Goal: Transaction & Acquisition: Purchase product/service

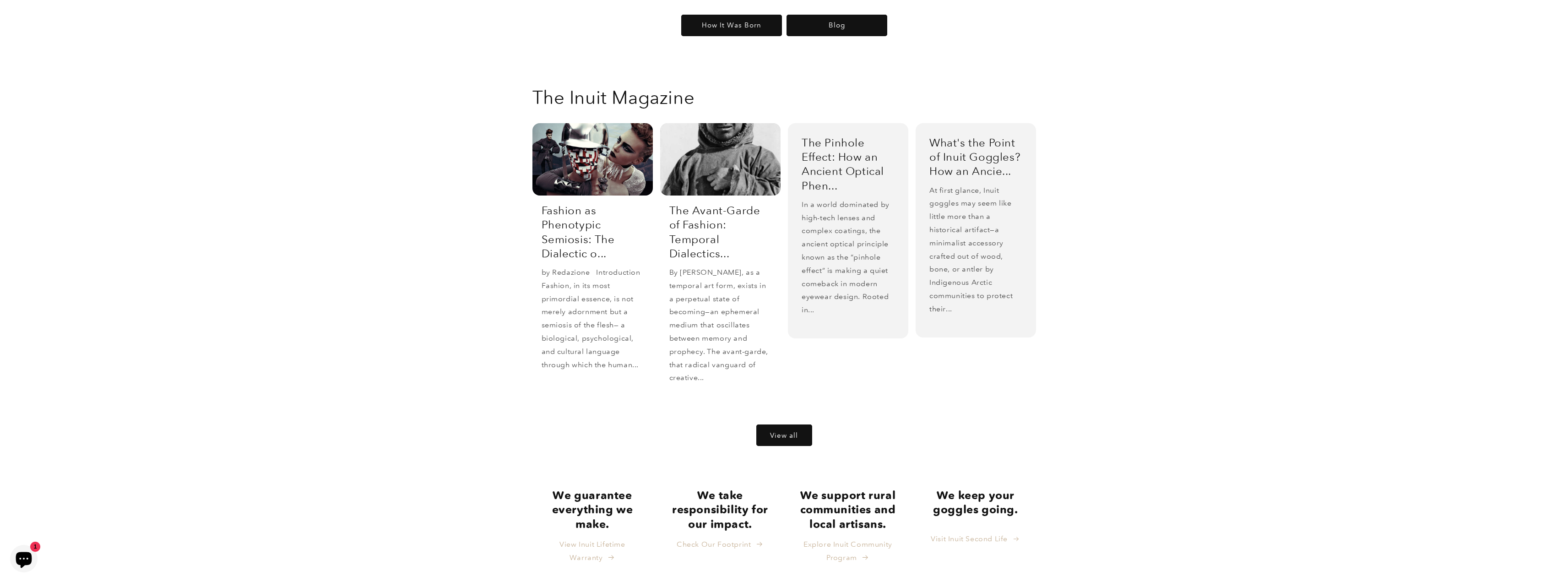
scroll to position [2456, 0]
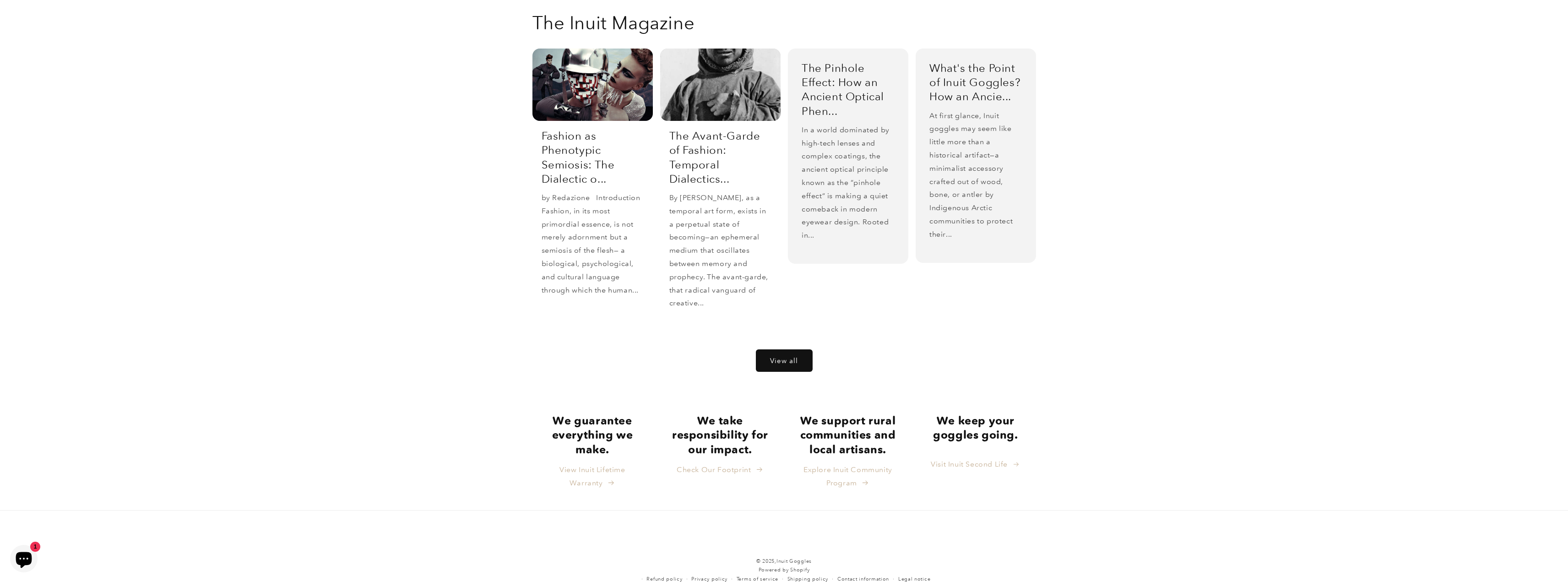
click at [773, 350] on link "View all" at bounding box center [784, 361] width 56 height 22
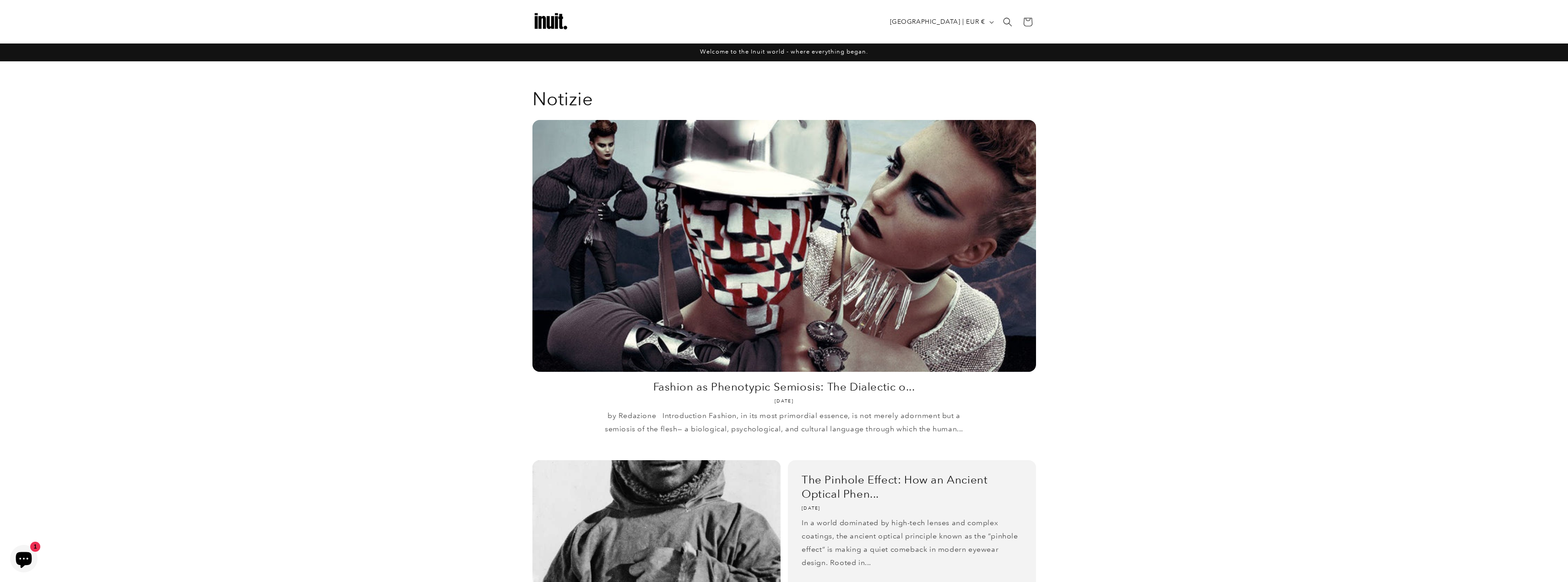
click at [548, 27] on img at bounding box center [550, 22] width 37 height 37
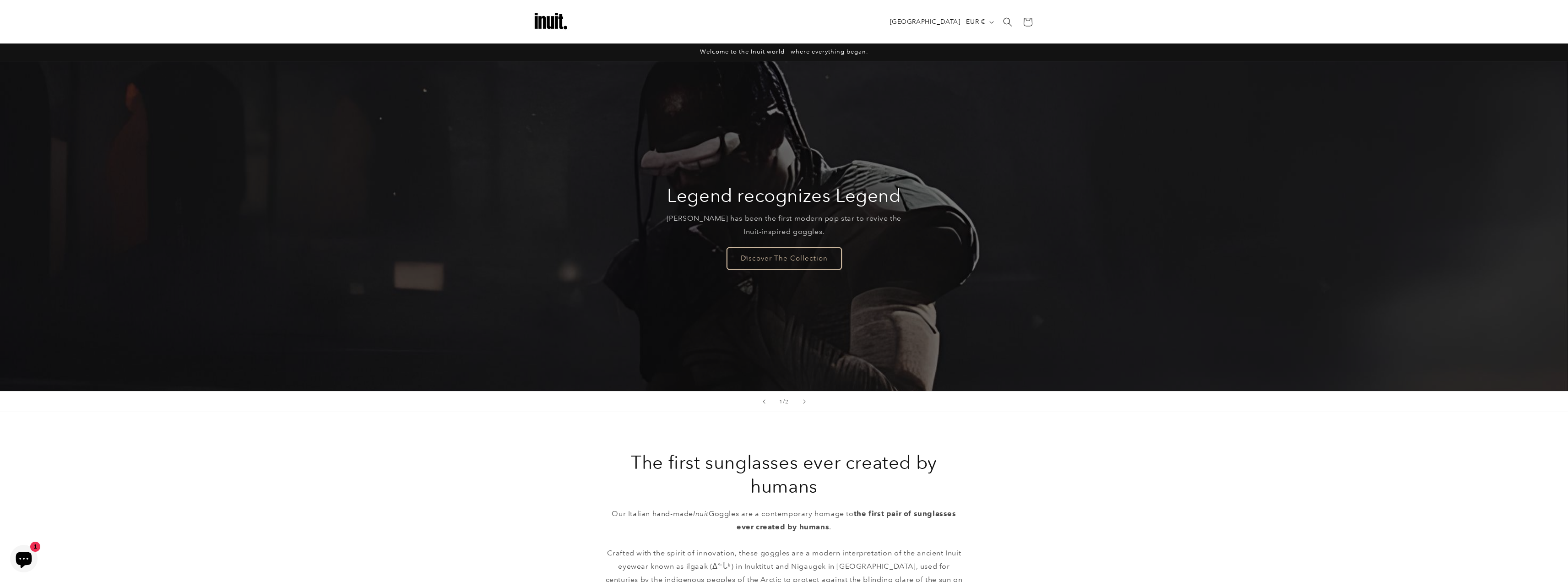
click at [758, 254] on link "Discover The Collection" at bounding box center [784, 258] width 114 height 22
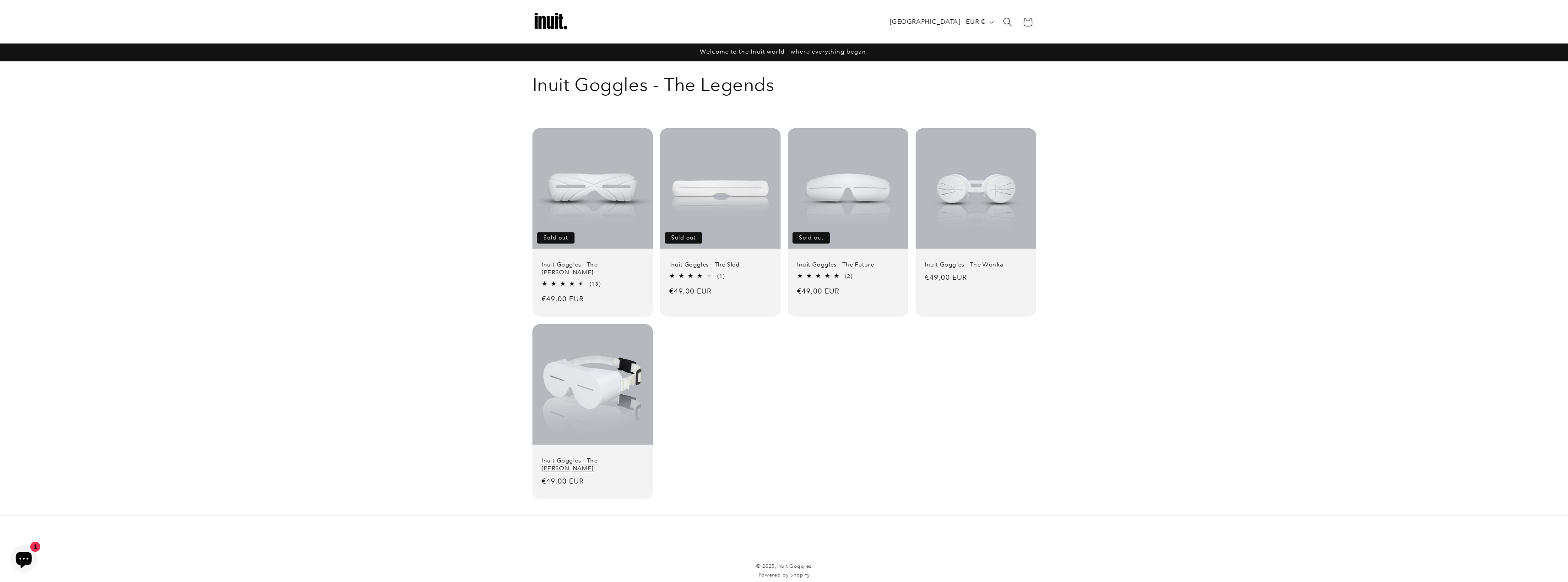
click at [616, 457] on link "Inuit Goggles - The Smith" at bounding box center [593, 464] width 102 height 16
click at [576, 261] on link "Inuit Goggles - The Travis" at bounding box center [593, 269] width 102 height 16
